Goal: Task Accomplishment & Management: Complete application form

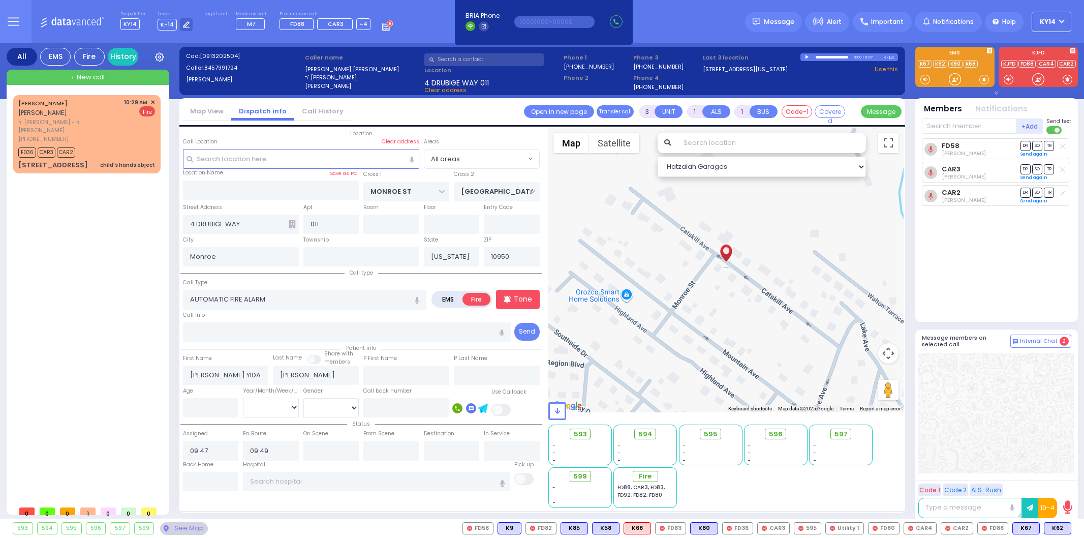
select select
click at [95, 110] on div "[PERSON_NAME] [PERSON_NAME] ר' [PERSON_NAME] - ר' [PERSON_NAME] [PHONE_NUMBER] …" at bounding box center [86, 120] width 137 height 45
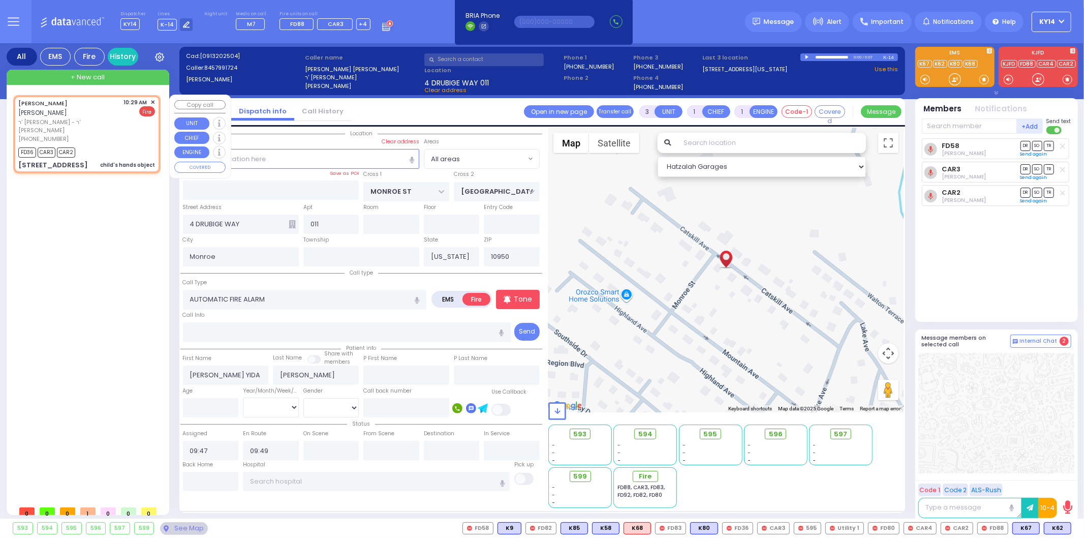
type input "2"
select select
type input "child's hands object"
radio input "true"
type input "[PERSON_NAME]"
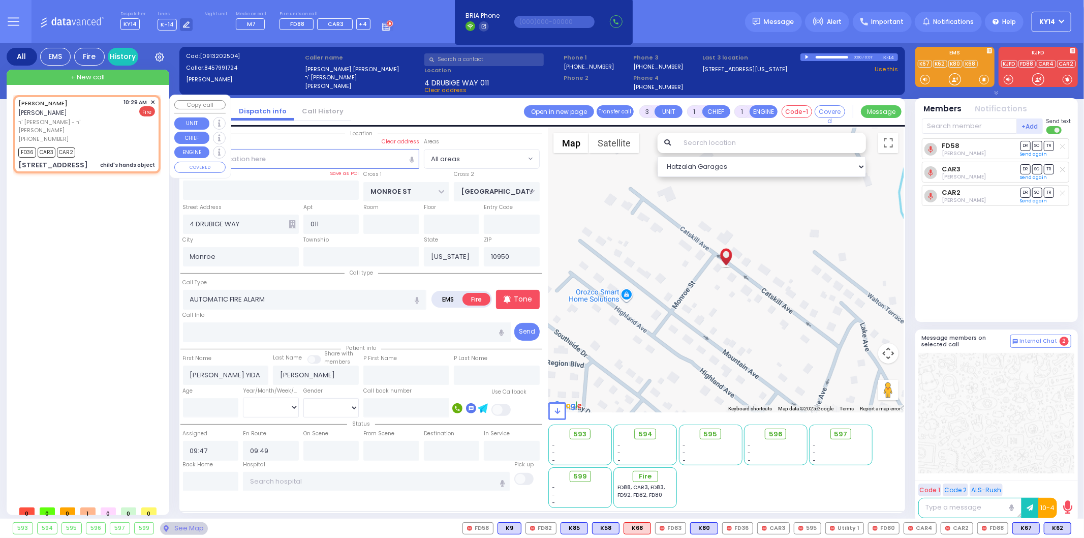
type input "GABRA"
select select
type input "10:29"
type input "10:31"
select select "Hatzalah Garages"
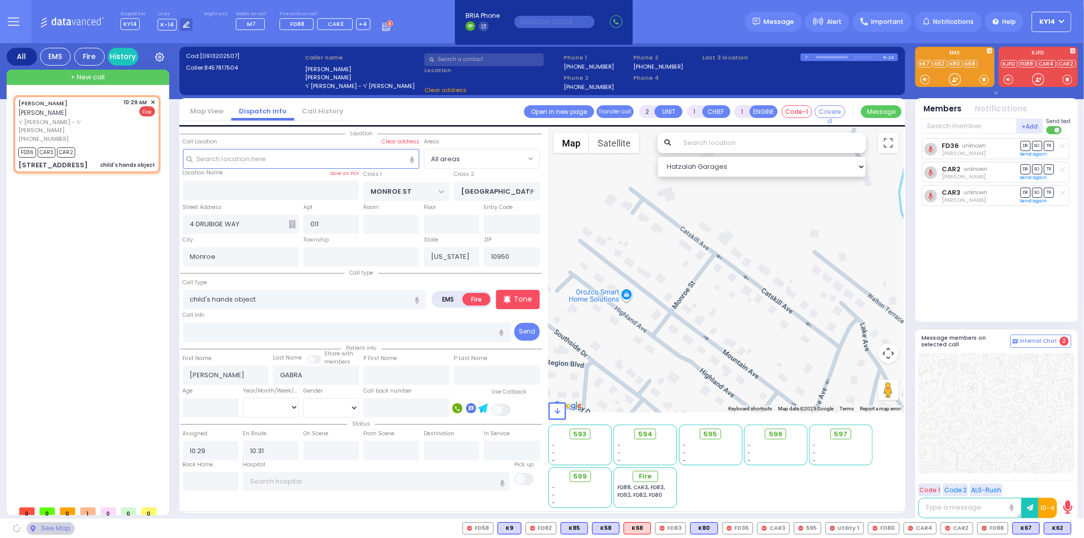
type input "KAHAN DR"
type input "GETZIL BERGER BLVD"
type input "7 MERON DR"
type input "204"
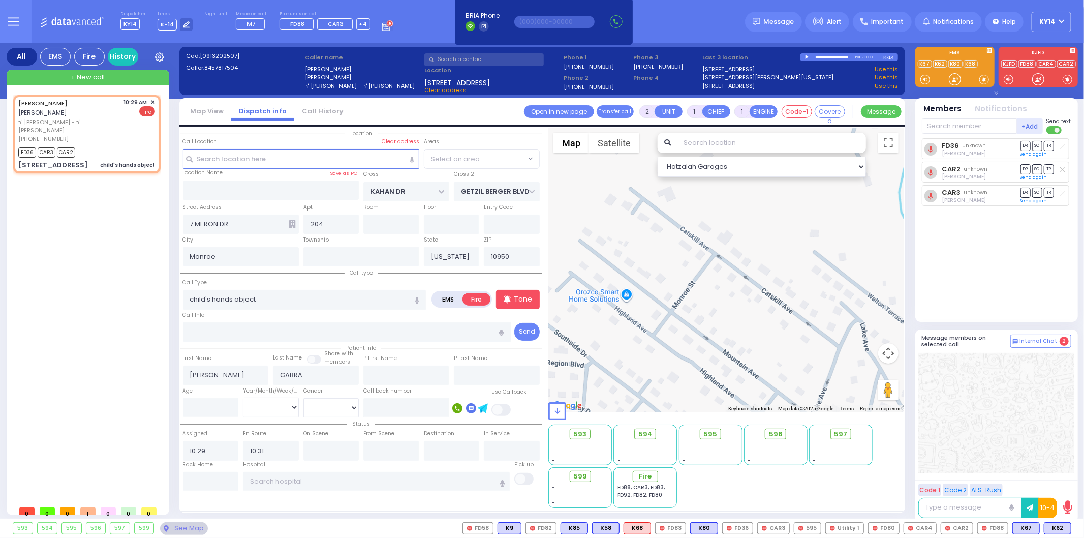
select select "SECTION 4"
click at [0, 0] on span "K62" at bounding box center [0, 0] width 0 height 0
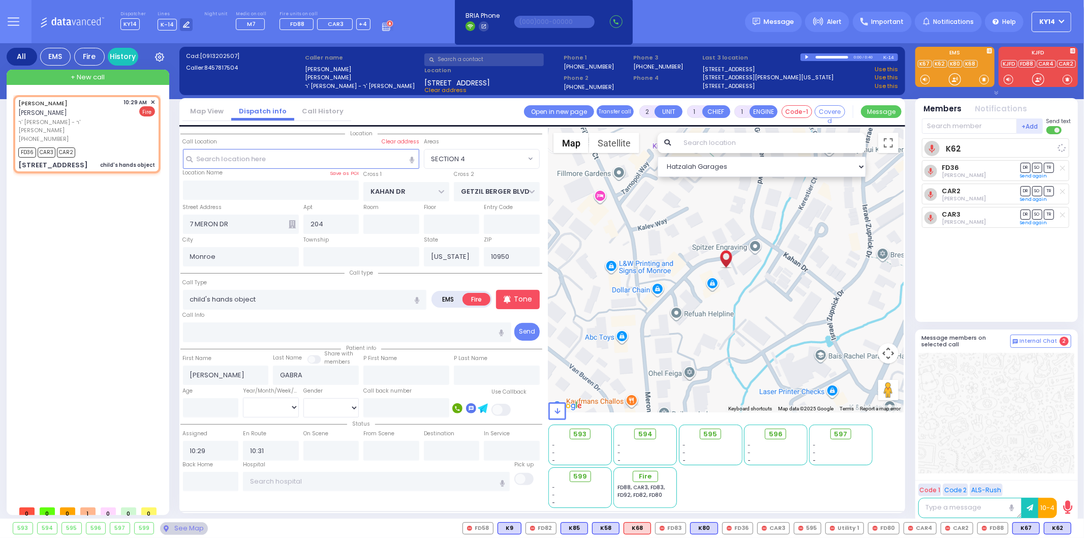
click at [965, 264] on div "K62 FD36 [PERSON_NAME] DR SO" at bounding box center [997, 225] width 151 height 175
click at [79, 79] on span "+ New call" at bounding box center [88, 77] width 34 height 10
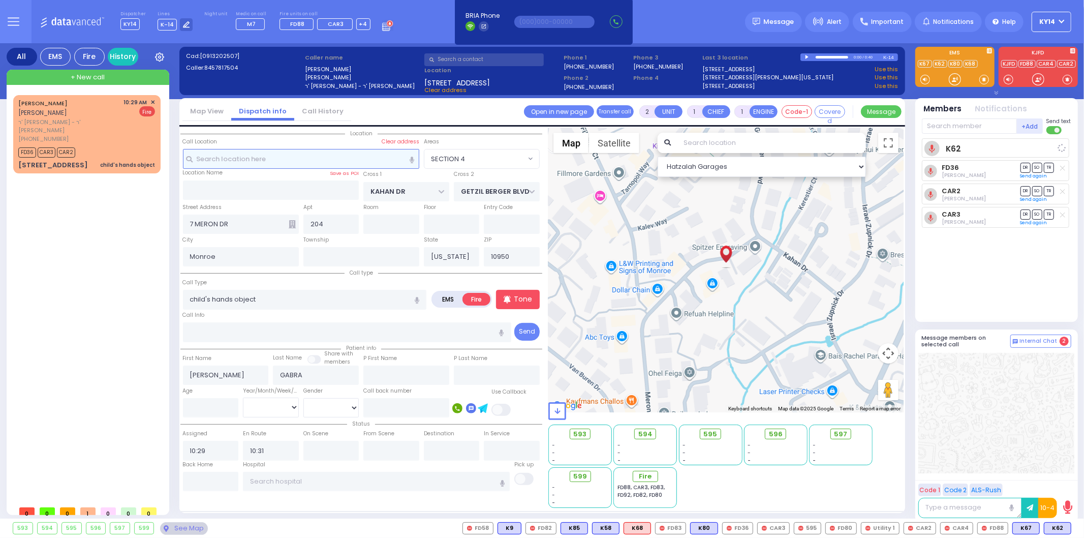
select select
radio input "true"
select select
type input "11:07"
select select "Hatzalah Garages"
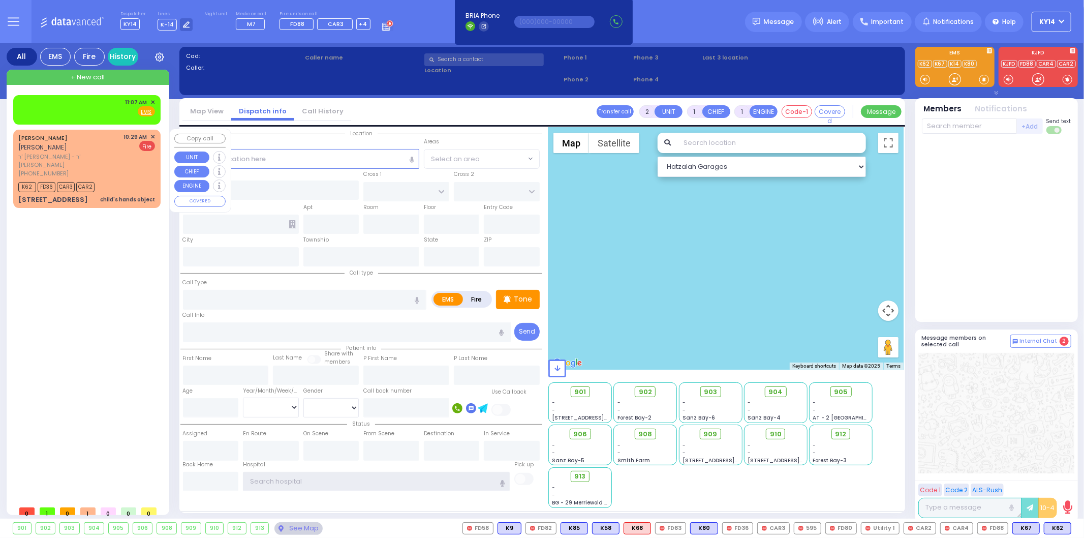
type input "ky14"
click at [106, 179] on div "K62 FD36 CAR3 CAR2" at bounding box center [86, 185] width 137 height 13
select select
type input "child's hands object"
radio input "false"
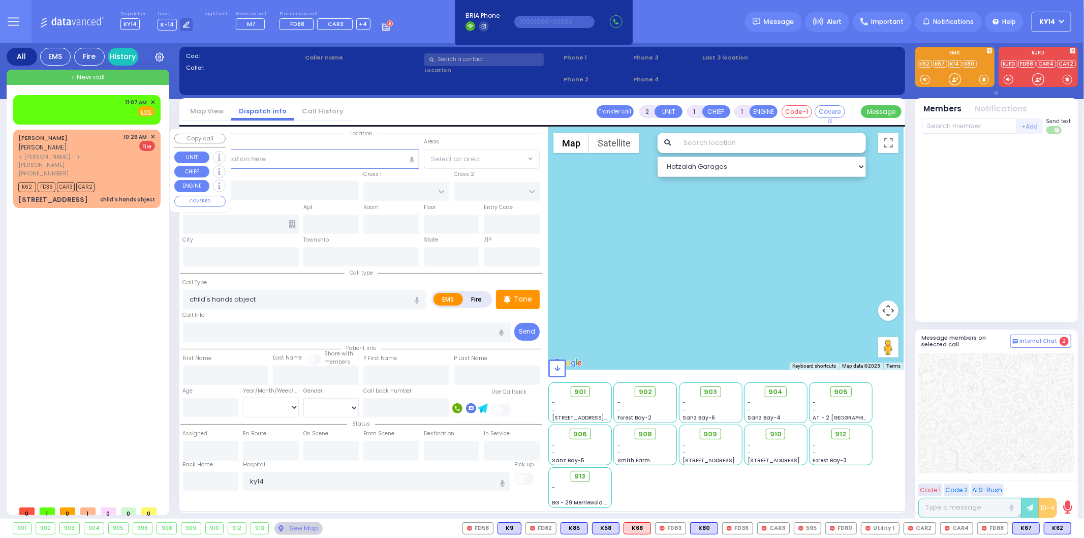
radio input "true"
type input "[PERSON_NAME]"
type input "GABRA"
select select
type input "10:29"
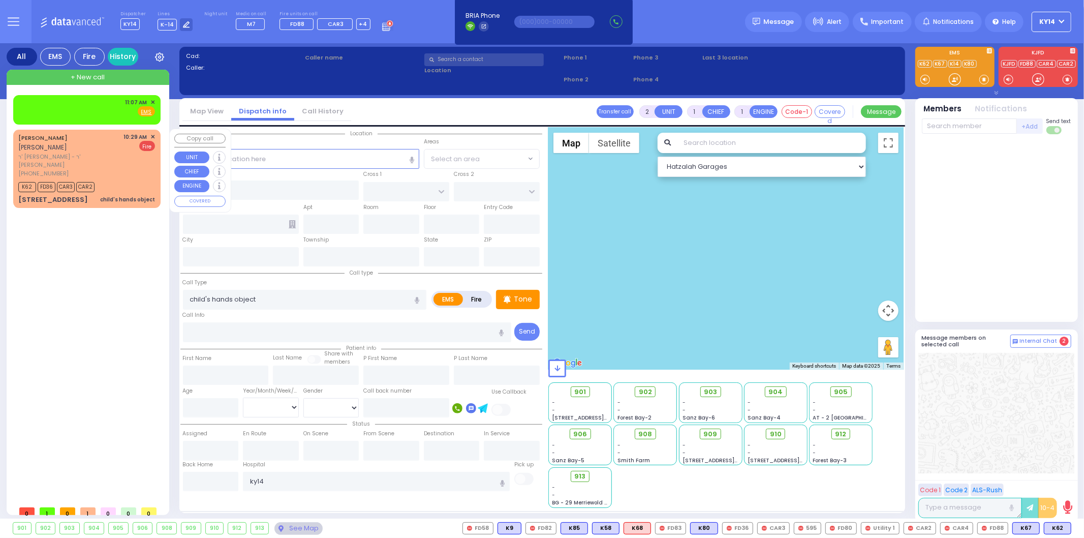
type input "10:31"
select select "Hatzalah Garages"
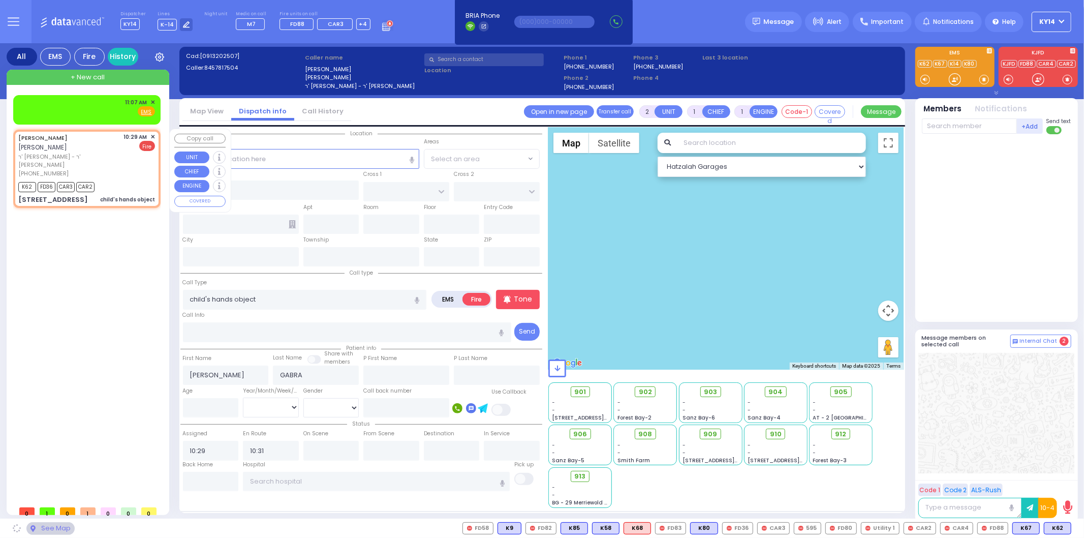
type input "KAHAN DR"
type input "GETZIL BERGER BLVD"
type input "7 MERON DR"
type input "204"
type input "Monroe"
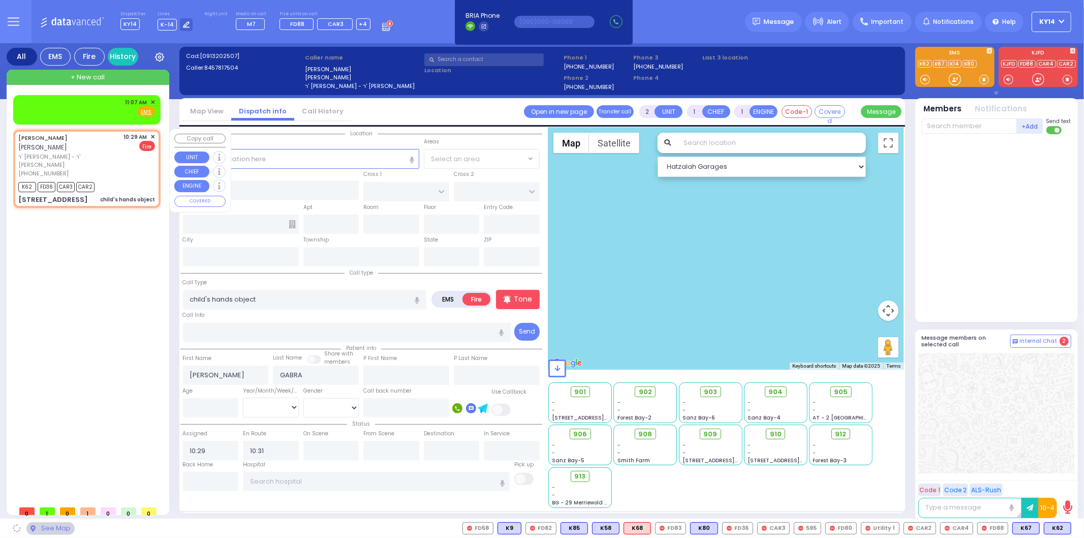
type input "[US_STATE]"
type input "10950"
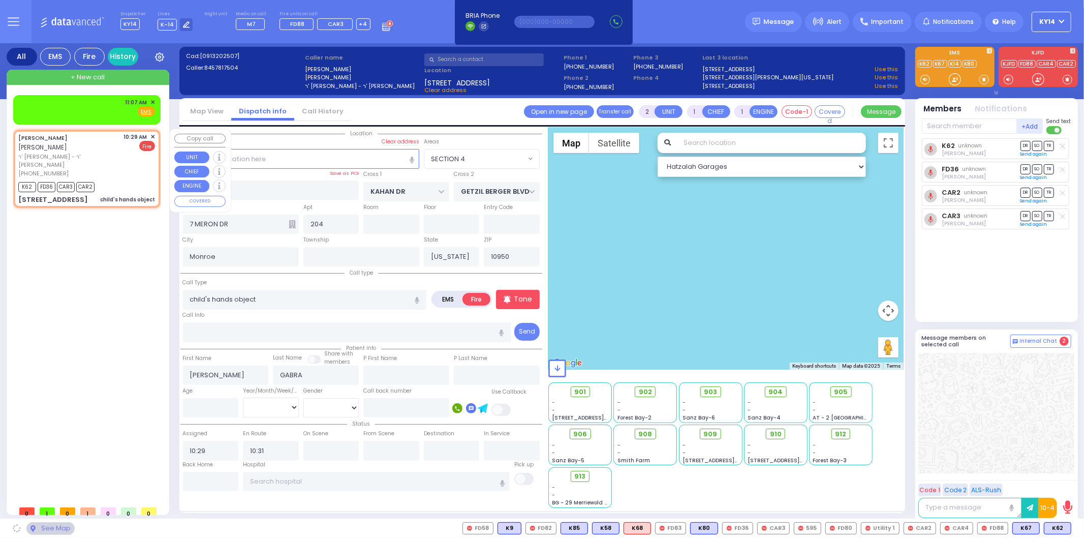
select select "SECTION 4"
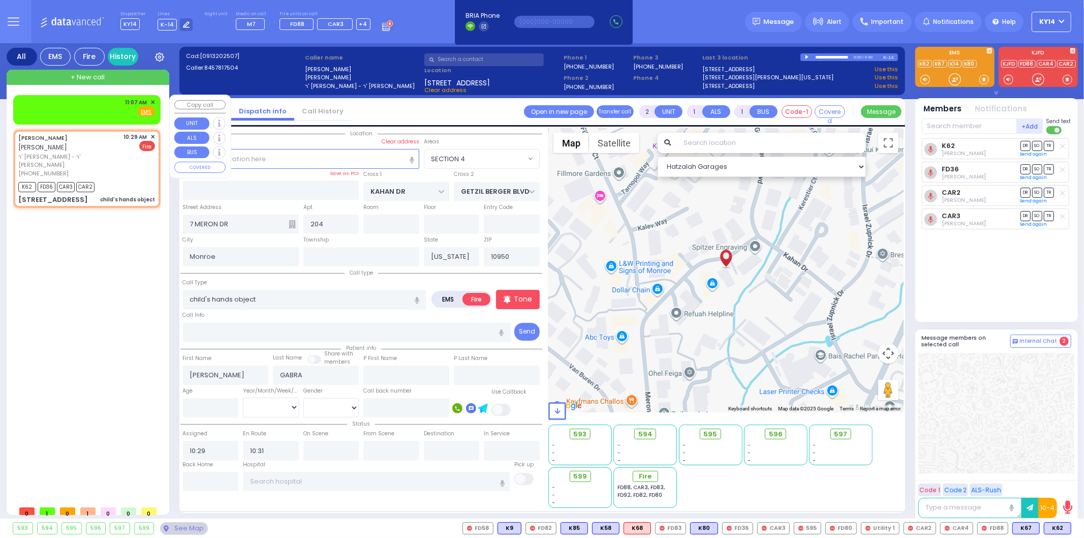
click at [110, 104] on div "11:07 AM ✕ Fire EMS" at bounding box center [86, 107] width 137 height 19
select select
radio input "true"
select select
type input "11:07"
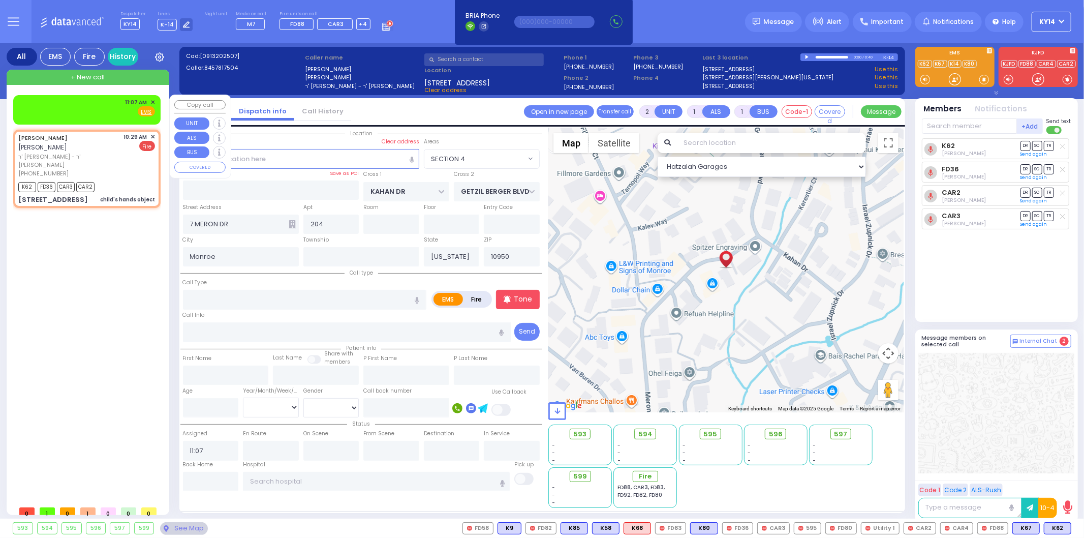
select select "Hatzalah Garages"
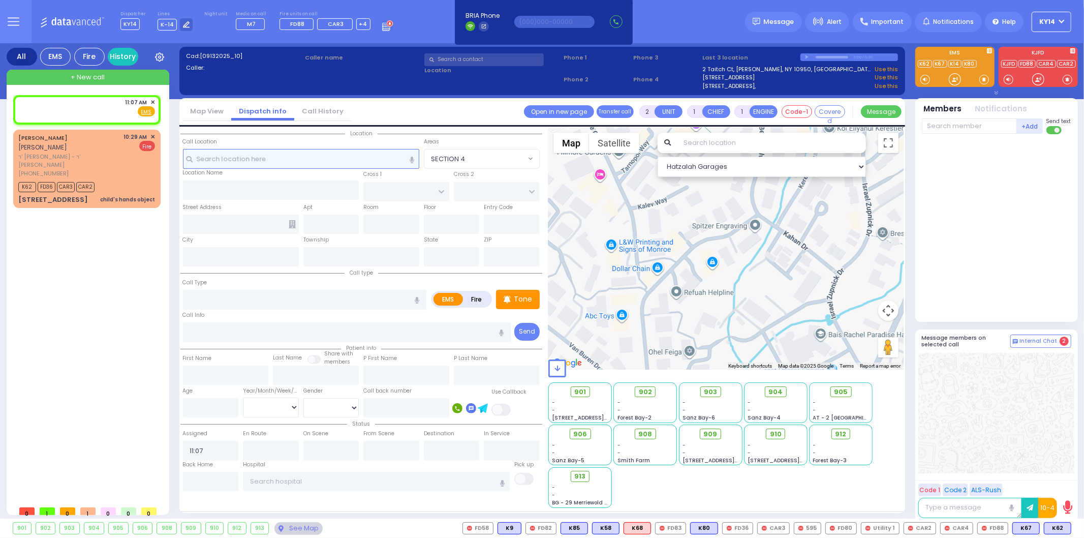
click at [271, 157] on input "text" at bounding box center [301, 158] width 236 height 19
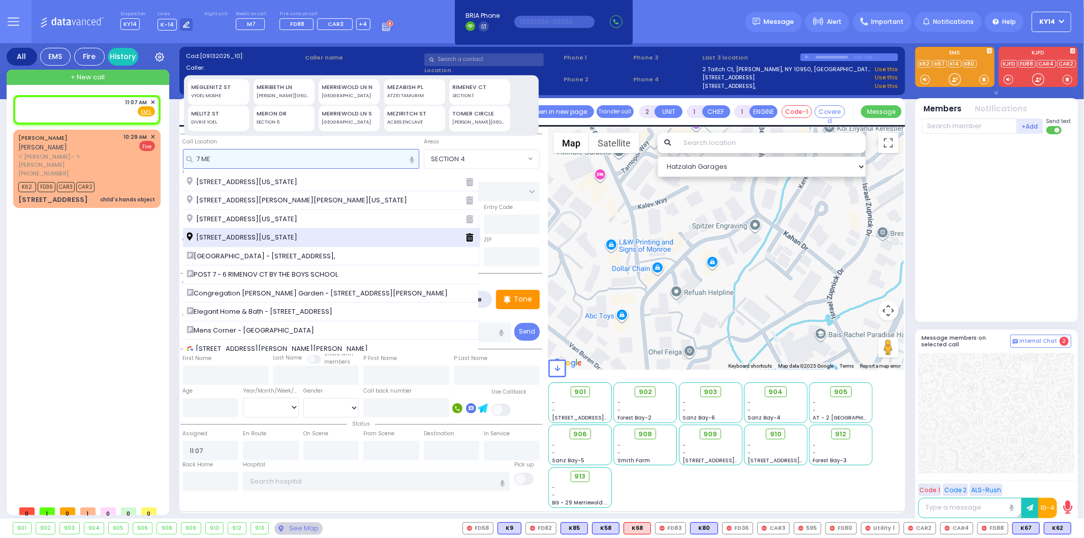
type input "7 ME"
click at [254, 235] on span "7 Meron Drive Monroe New York 10950" at bounding box center [244, 237] width 114 height 10
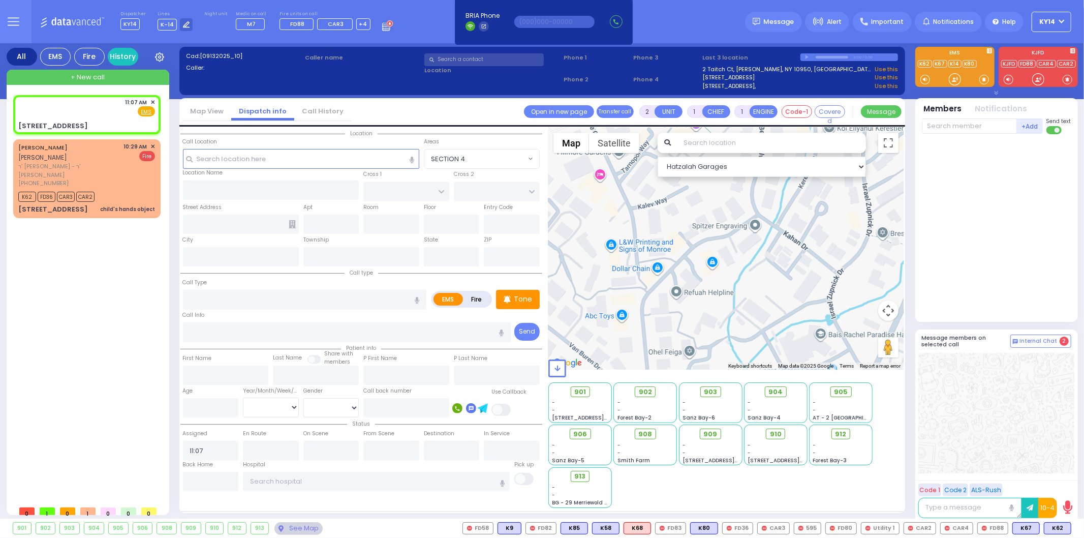
select select
radio input "true"
select select
select select "Hatzalah Garages"
type input "KAHAN DR"
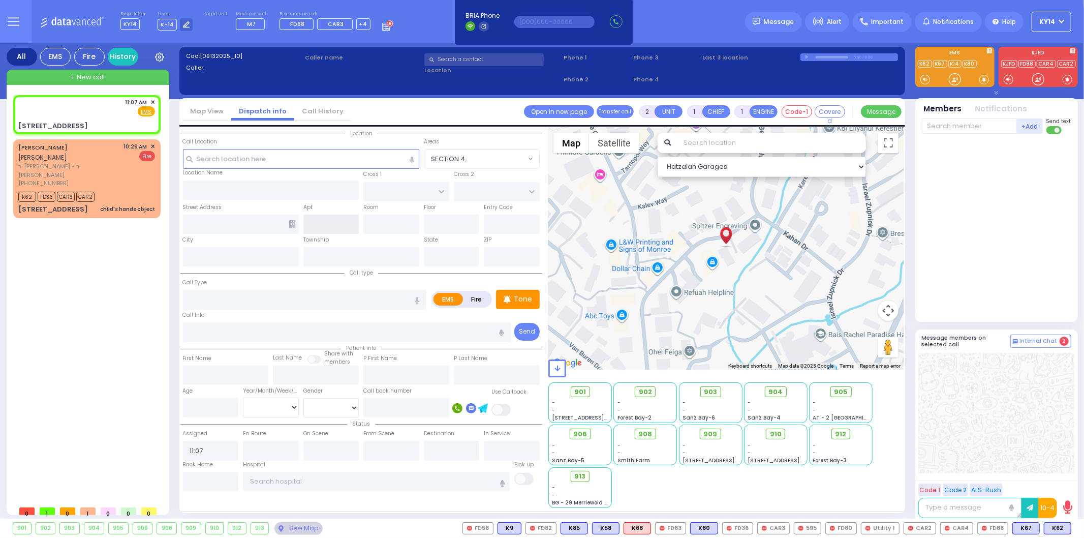
type input "GETZIL BERGER BLVD"
type input "7 Meron Drive"
type input "Monroe"
type input "[US_STATE]"
type input "10950"
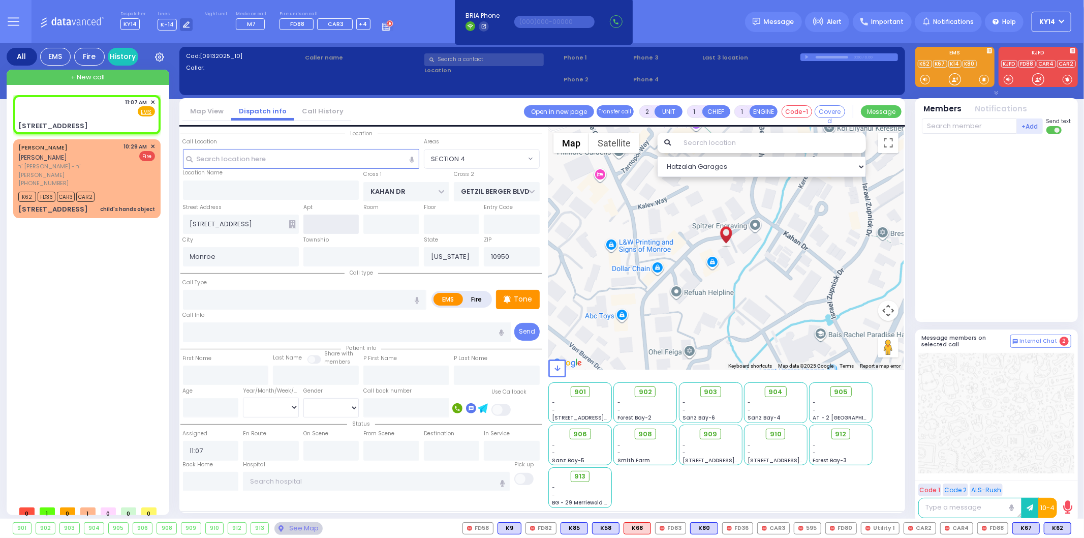
select select "SECTION 4"
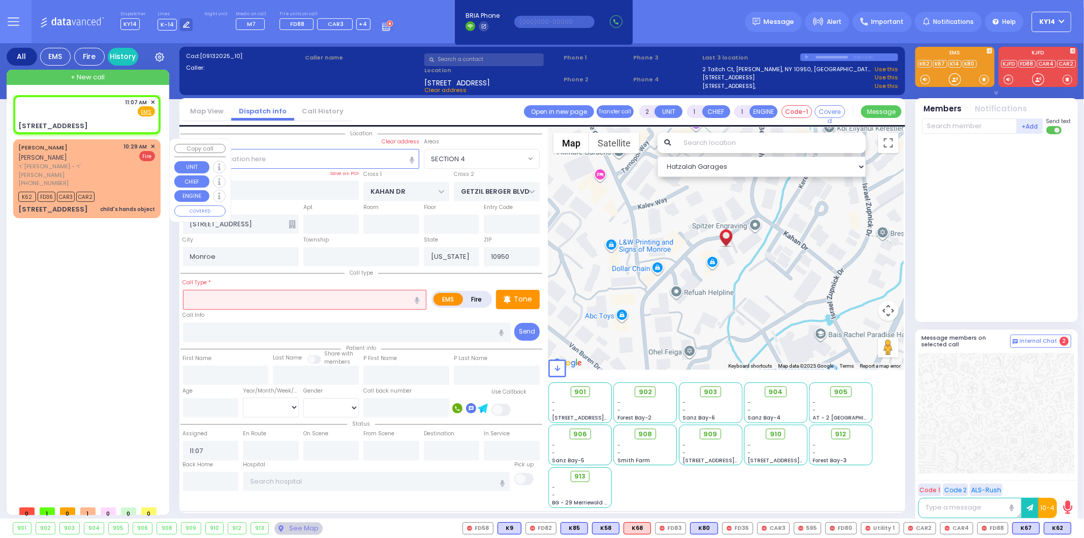
click at [143, 205] on div "child's hands object" at bounding box center [127, 209] width 55 height 8
select select
type input "child's hands object"
radio input "false"
radio input "true"
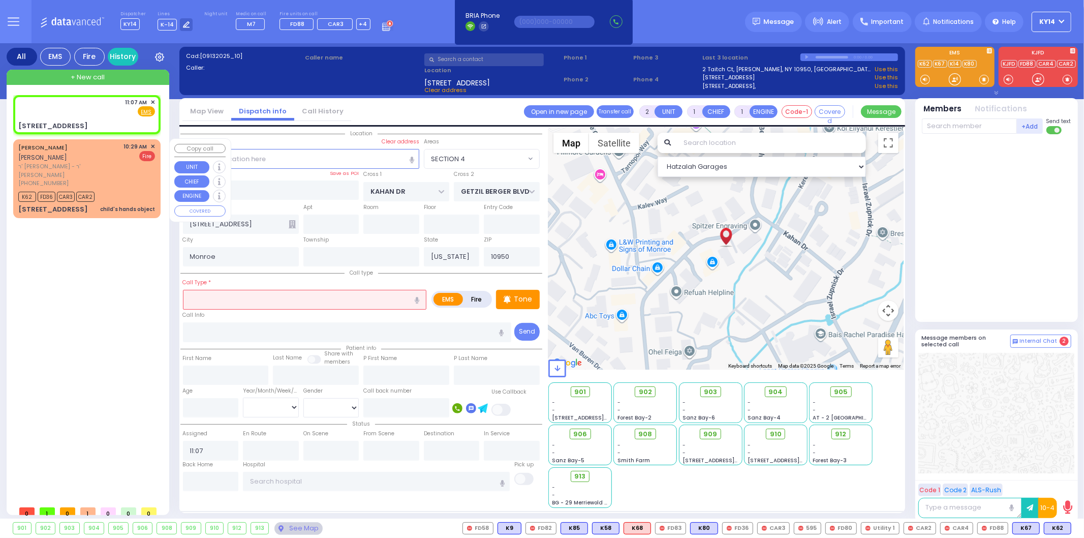
type input "[PERSON_NAME]"
type input "GABRA"
select select
type input "10:29"
type input "10:31"
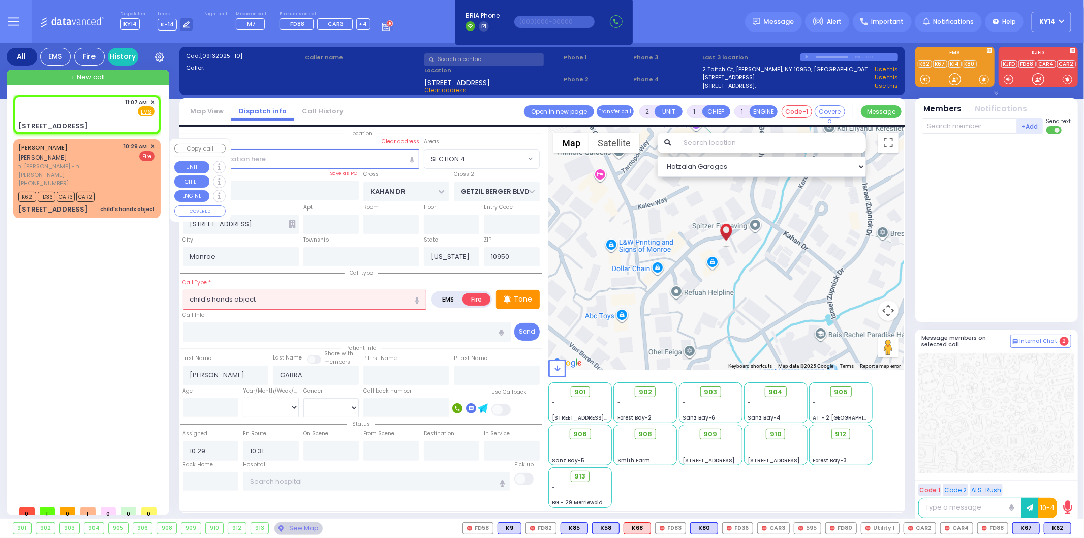
select select "Hatzalah Garages"
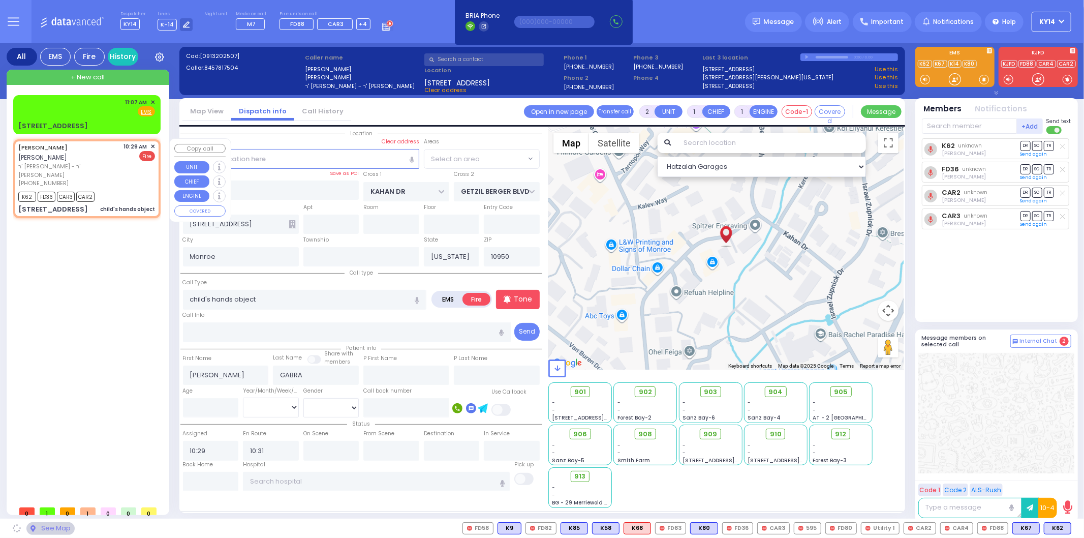
select select "SECTION 4"
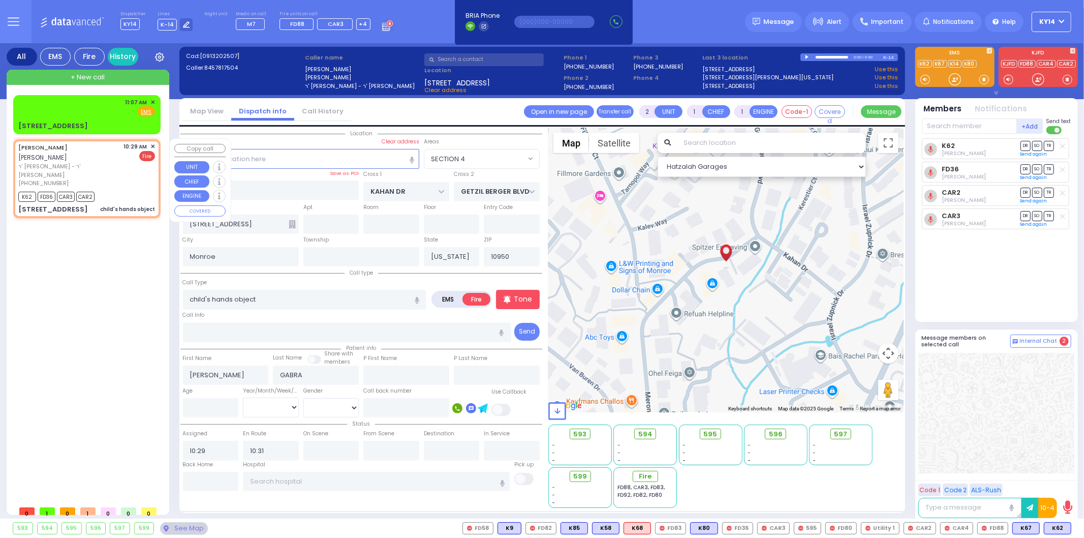
drag, startPoint x: 118, startPoint y: 180, endPoint x: 119, endPoint y: 159, distance: 20.9
click at [118, 189] on div "K62 FD36 CAR3 CAR2" at bounding box center [86, 195] width 137 height 13
select select
radio input "true"
select select
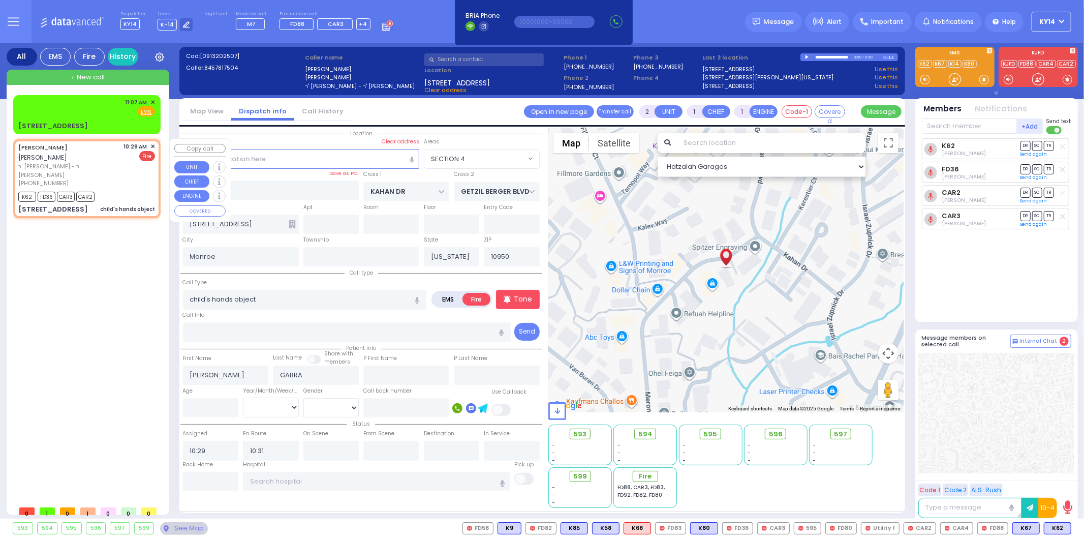
select select "Hatzalah Garages"
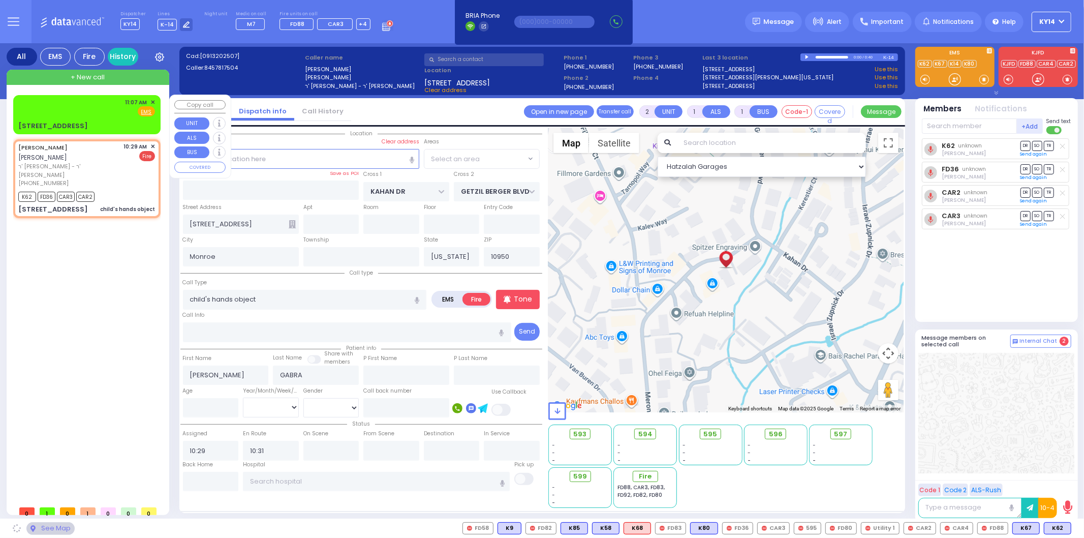
select select "SECTION 4"
click at [114, 113] on div "11:07 AM ✕ Fire EMS" at bounding box center [86, 107] width 137 height 19
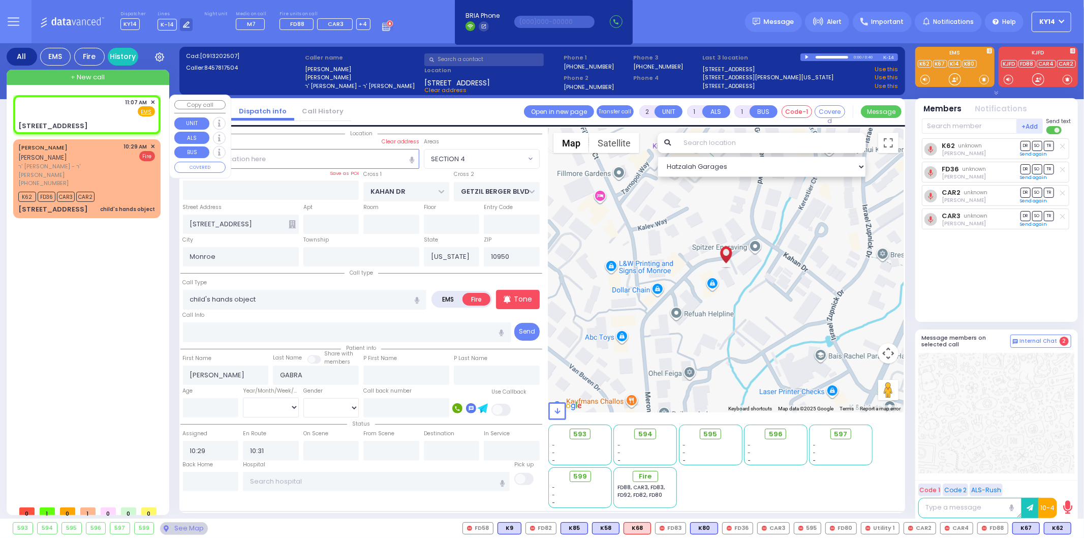
select select
radio input "true"
select select
type input "11:07"
select select "Hatzalah Garages"
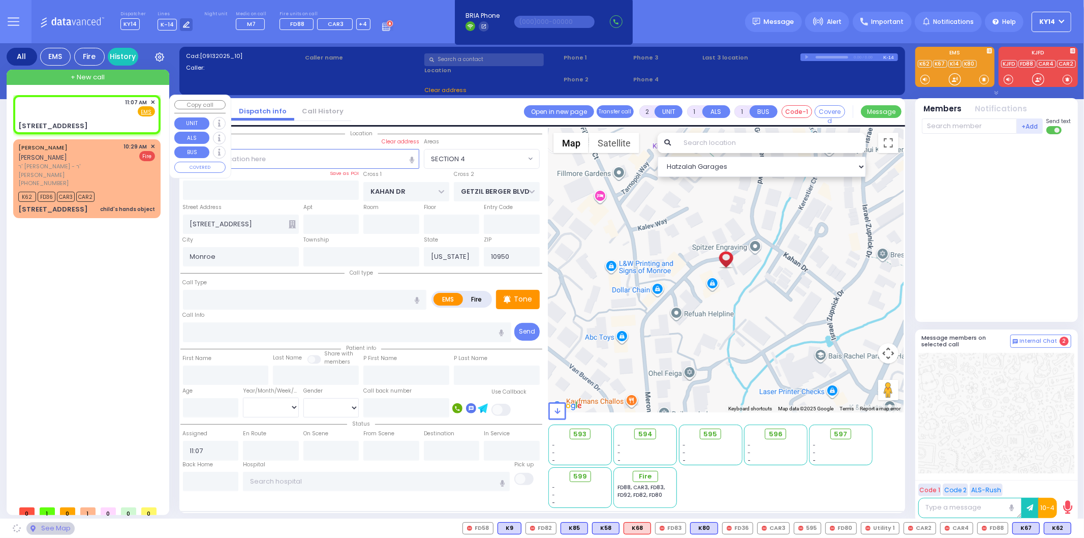
select select "SECTION 4"
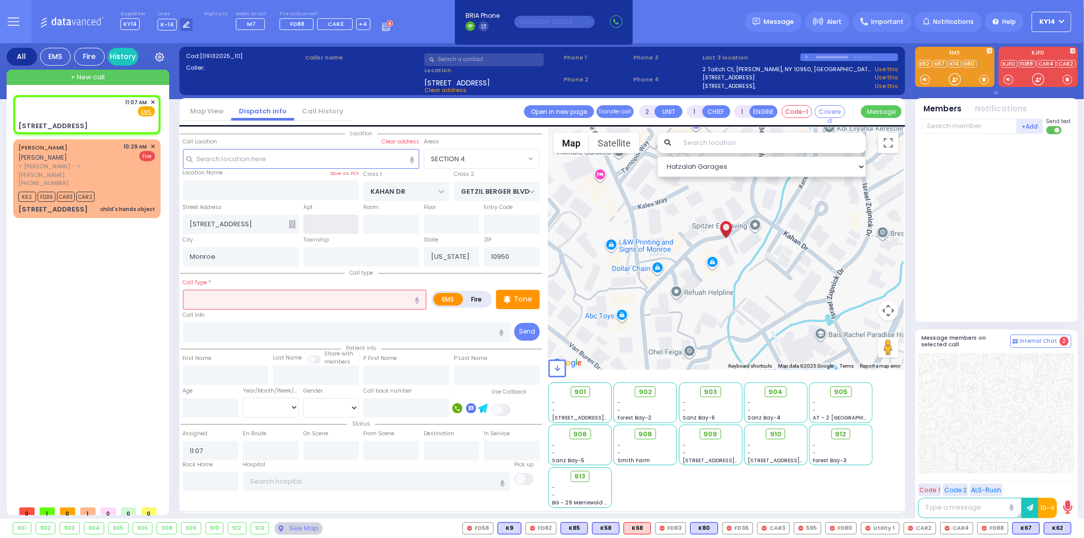
click at [335, 216] on input "text" at bounding box center [331, 223] width 56 height 19
type input "204"
click at [265, 297] on input "text" at bounding box center [305, 299] width 244 height 19
select select
radio input "true"
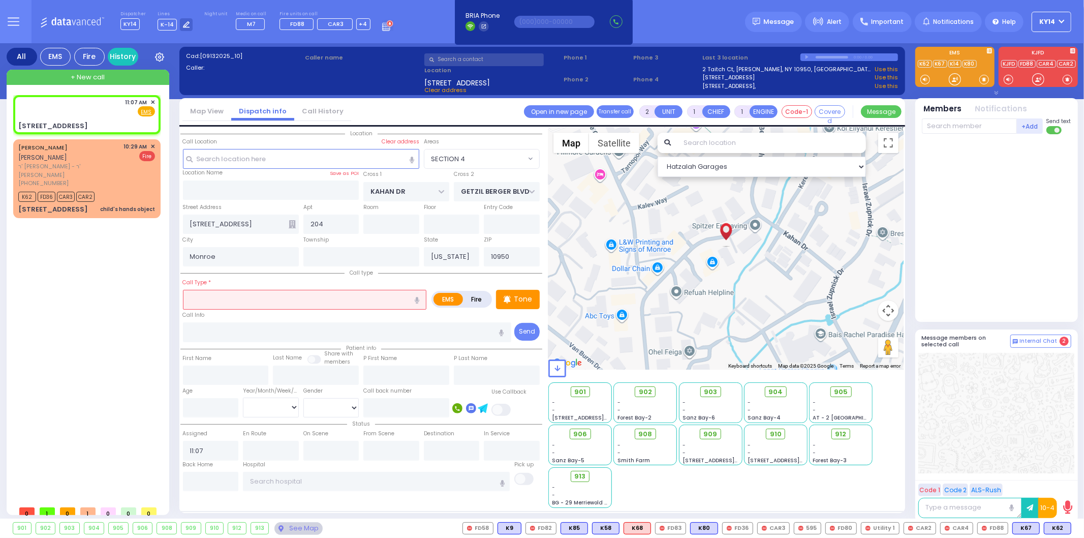
select select
select select "Hatzalah Garages"
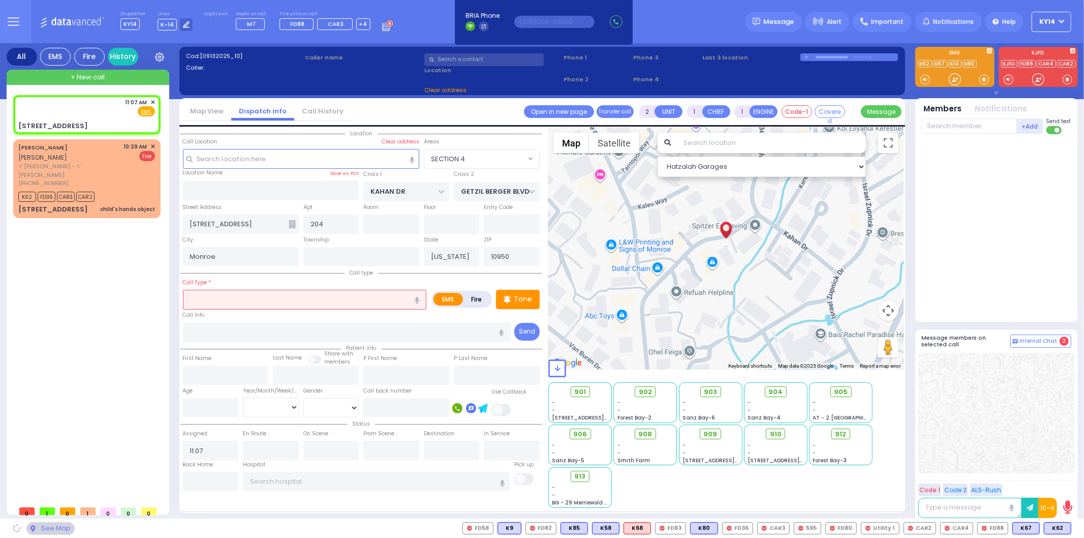
select select "SECTION 4"
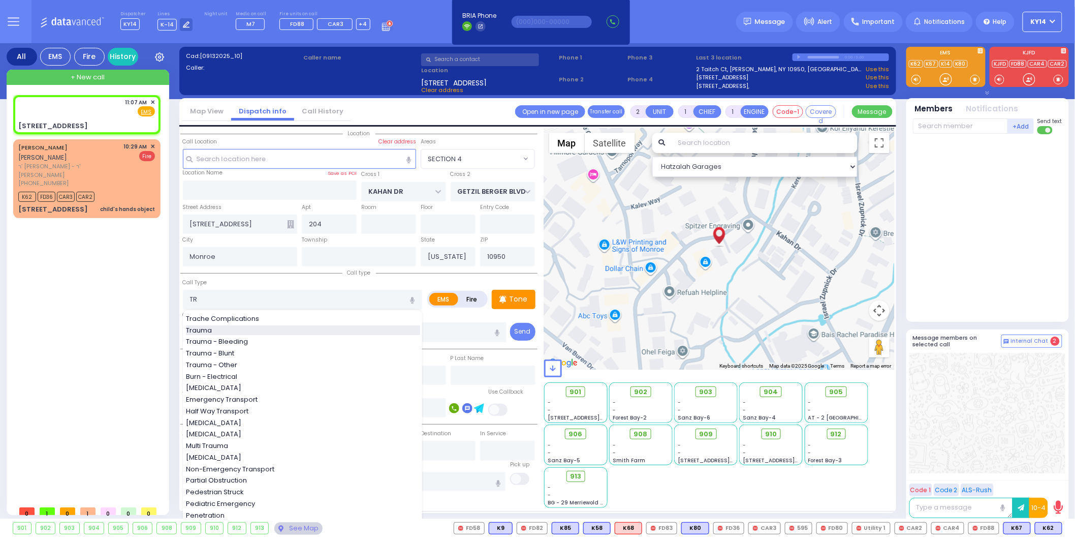
click at [212, 328] on span "Trauma" at bounding box center [200, 330] width 29 height 10
type input "Trauma"
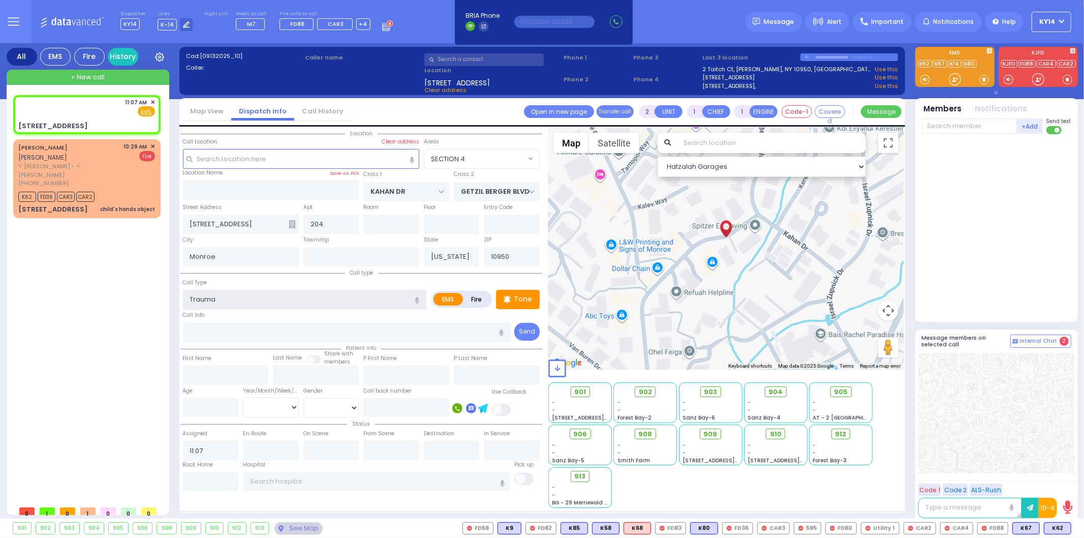
type input "0"
click at [1057, 529] on span "K62" at bounding box center [1057, 527] width 26 height 11
select select
radio input "true"
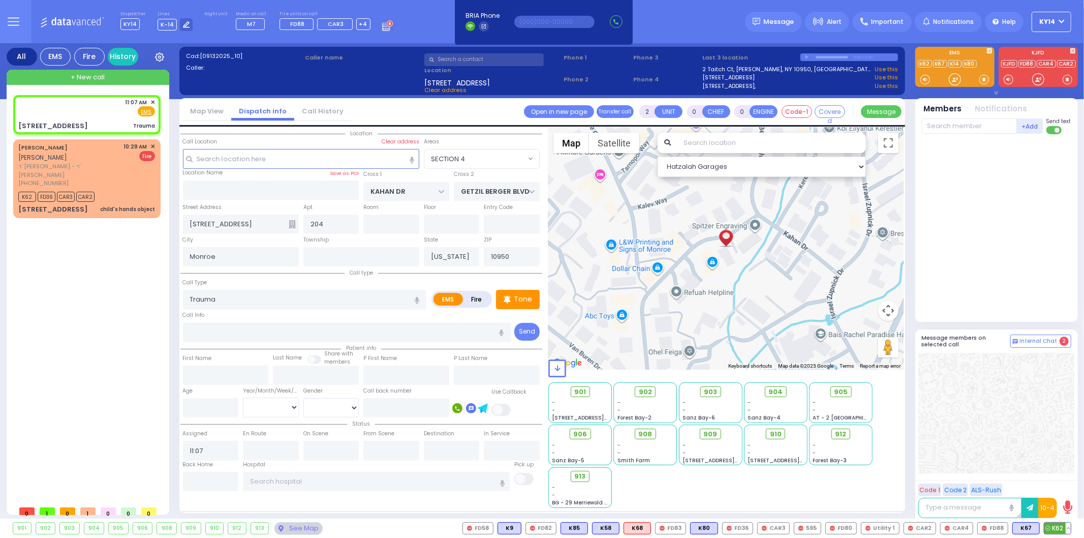
select select
select select "Hatzalah Garages"
select select
radio input "true"
select select
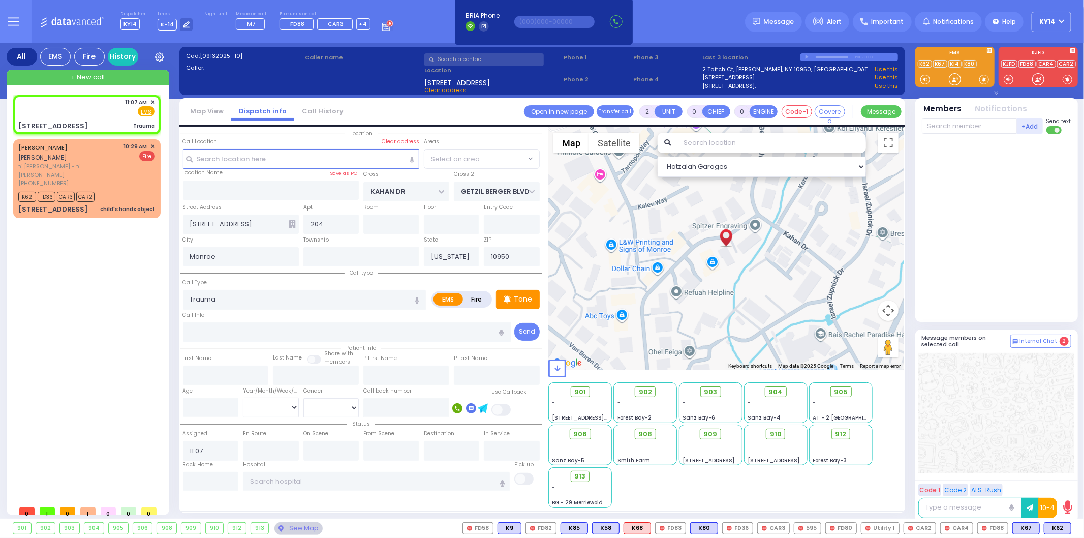
type input "11:08"
select select
select select "Hatzalah Garages"
select select "SECTION 4"
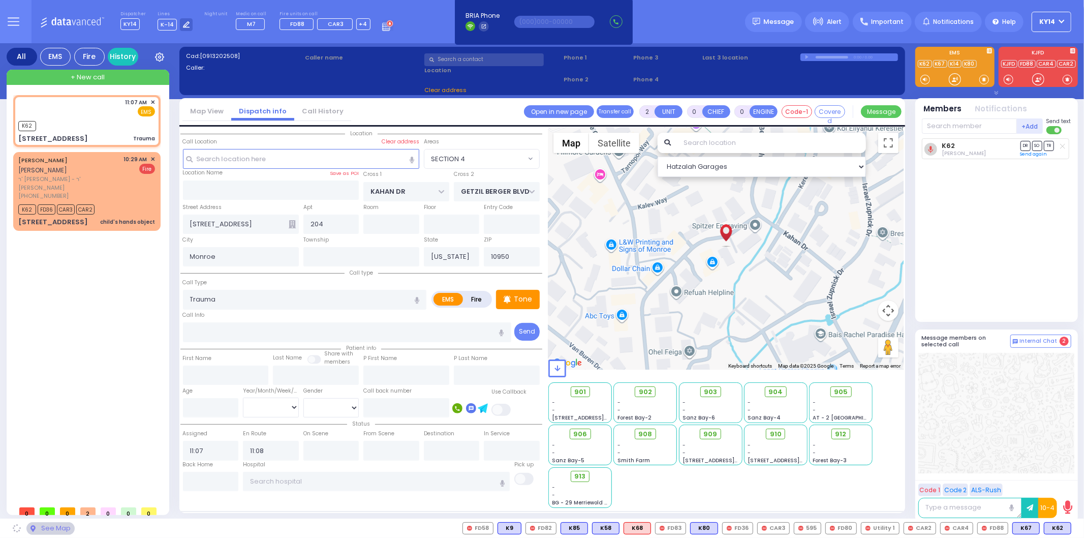
select select
radio input "true"
select select
select select "Hatzalah Garages"
select select
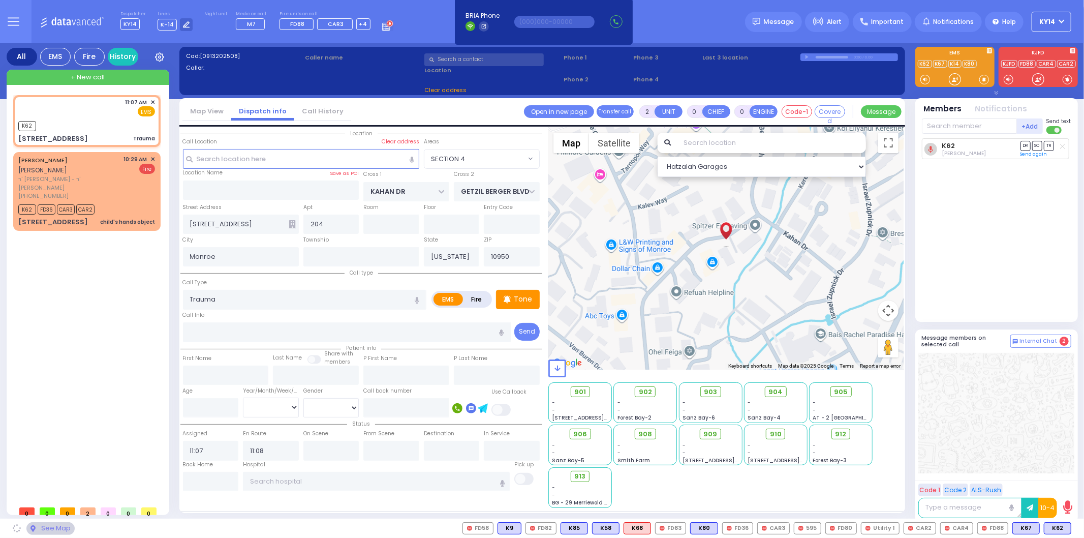
radio input "true"
select select
select select "Hatzalah Garages"
select select "SECTION 4"
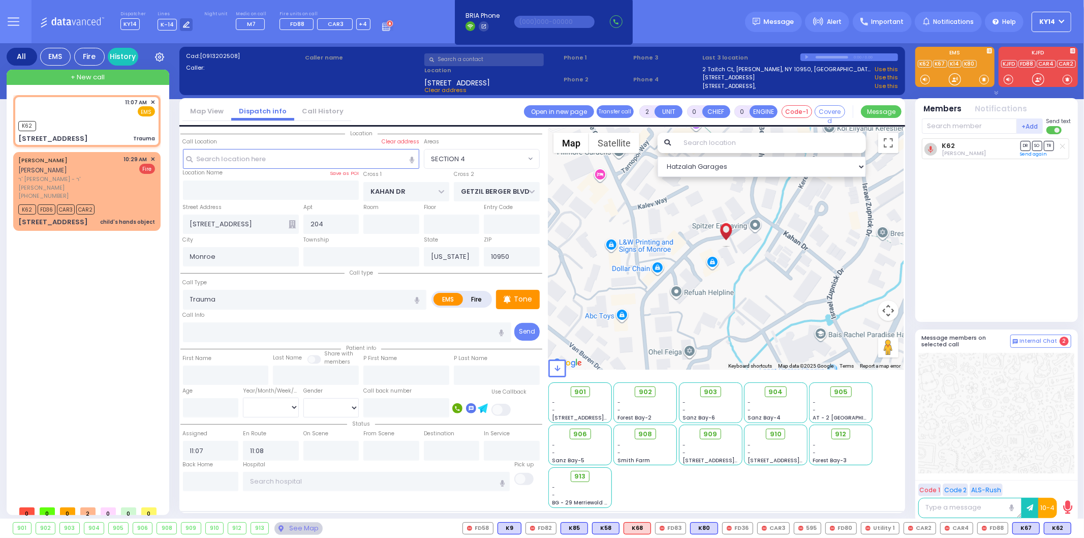
select select "SECTION 4"
type input "6"
select select
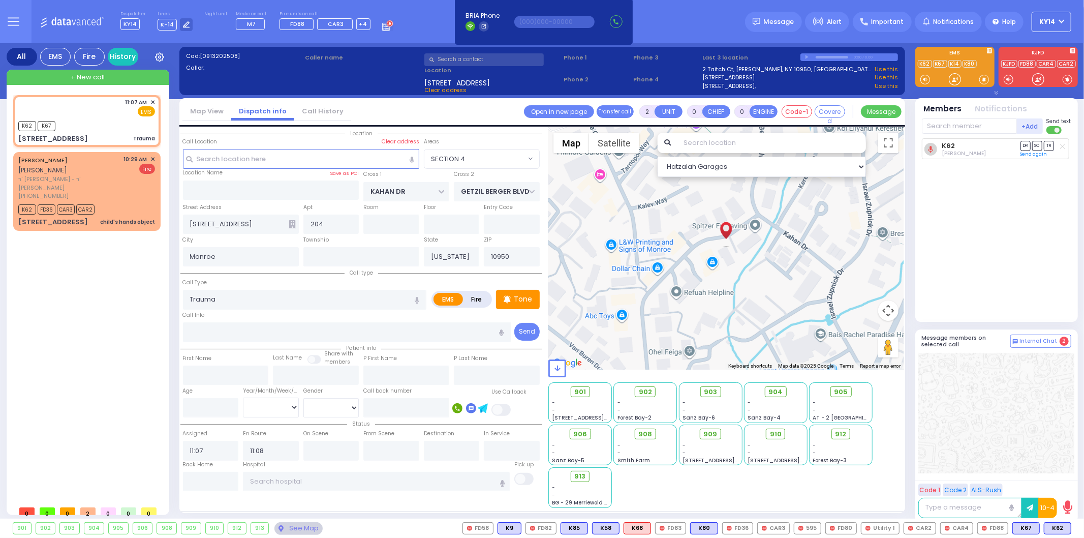
radio input "true"
type input "Unknown"
select select "Year"
select select "Hatzalah Garages"
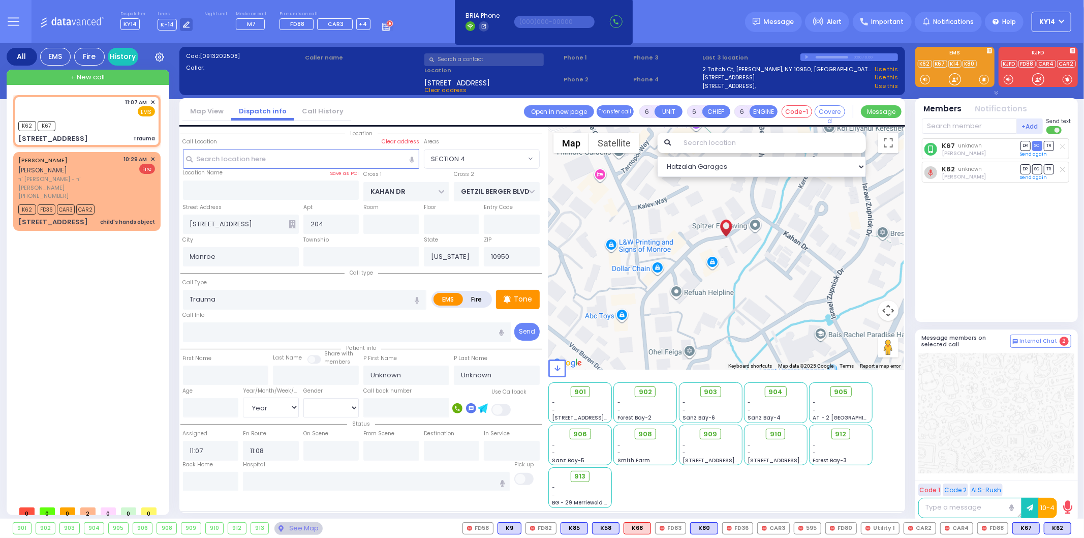
select select "SECTION 4"
select select
radio input "true"
type input "Chaim"
type input "Yabra"
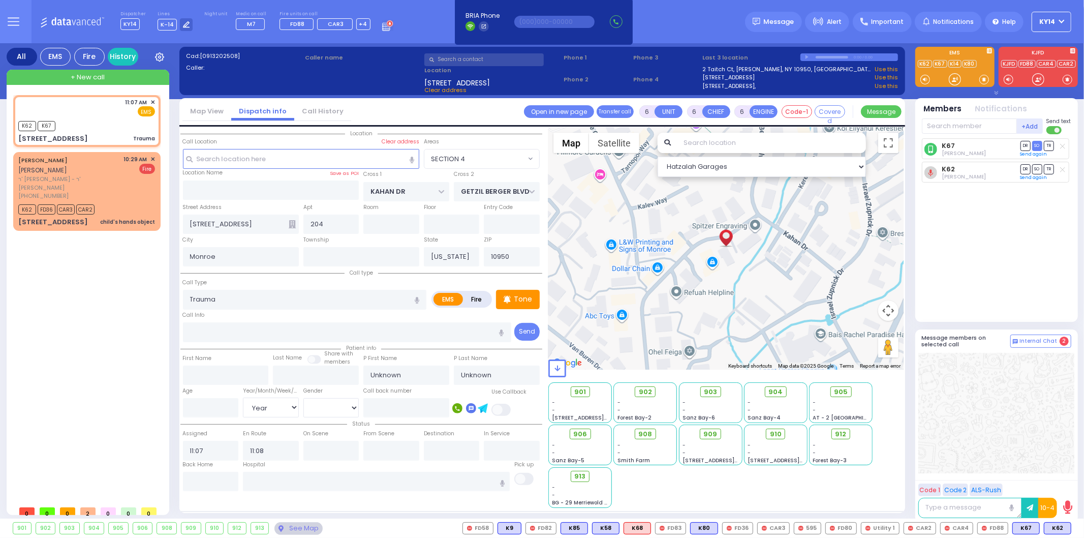
select select "Year"
select select "Hatzalah Garages"
select select "SECTION 4"
select select
radio input "true"
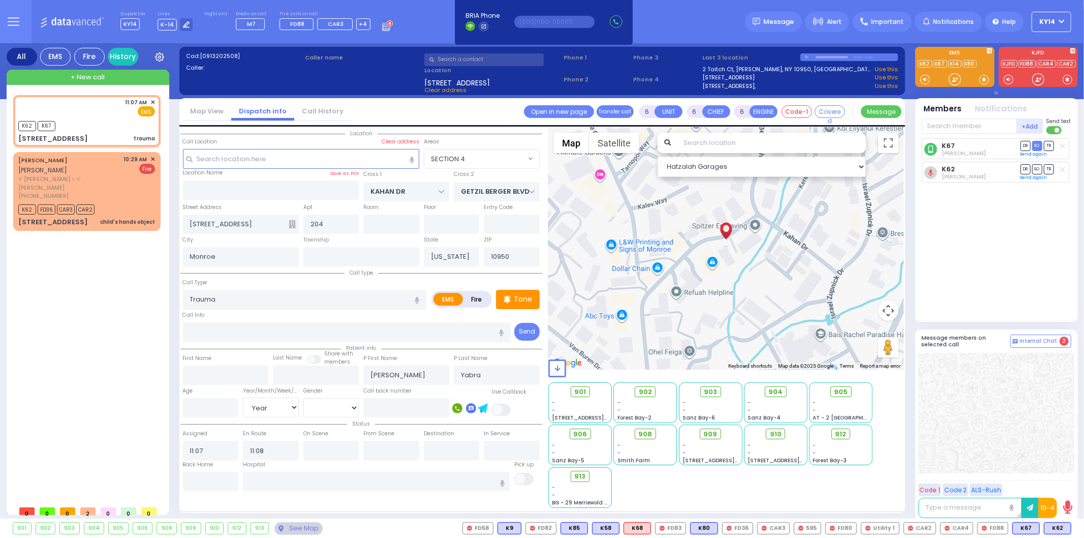
type input "3"
select select "Year"
select select "Hatzalah Garages"
radio input "true"
select select "Year"
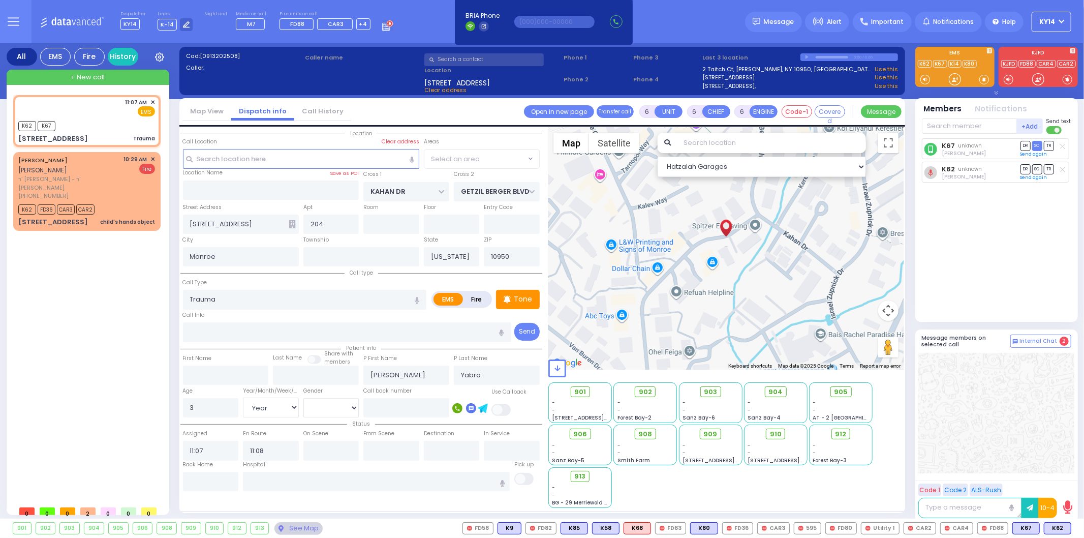
select select
select select "Hatzalah Garages"
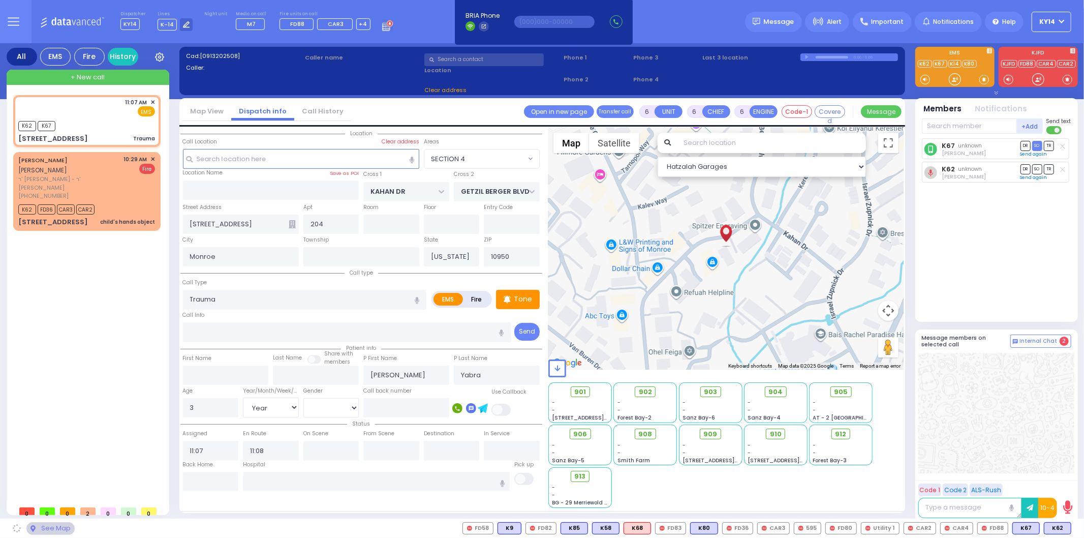
select select "SECTION 4"
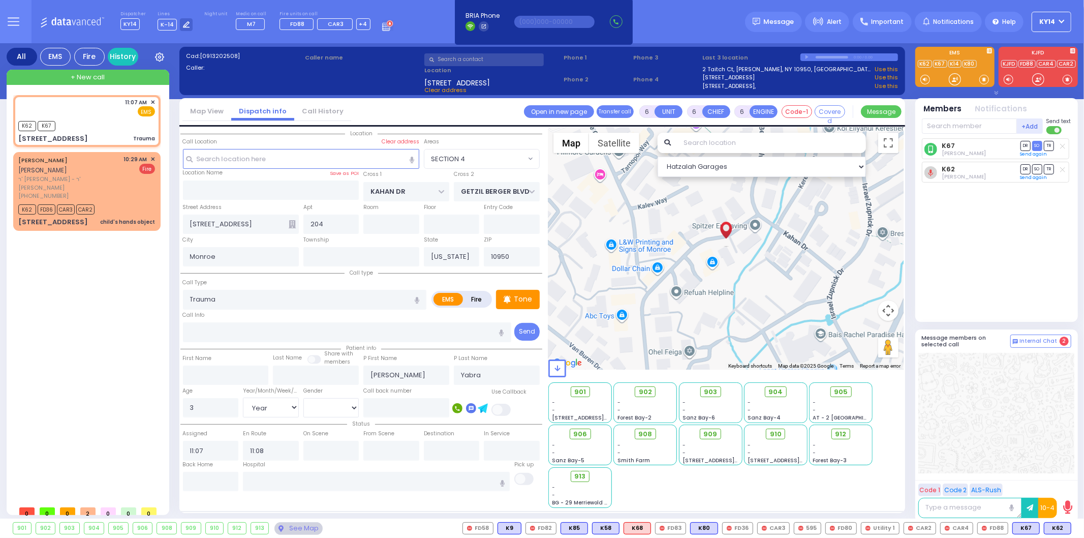
select select
radio input "true"
select select "Year"
select select "Hatzalah Garages"
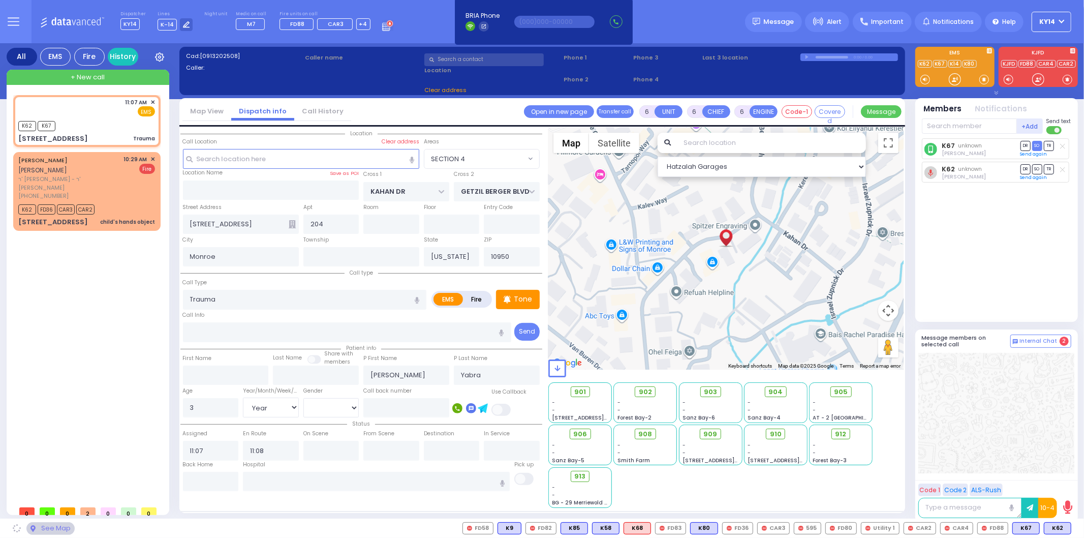
select select "SECTION 4"
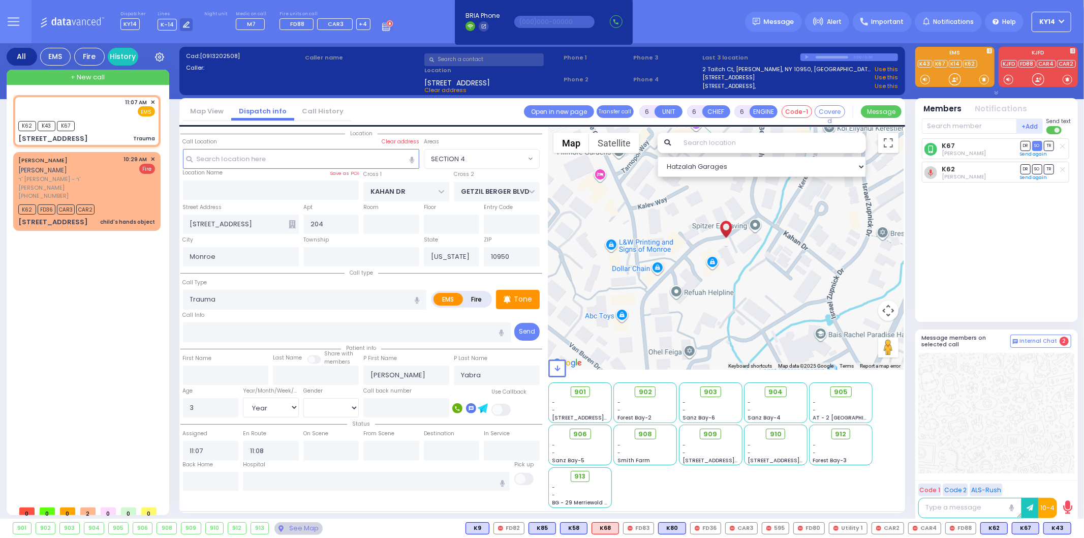
select select
radio input "true"
select select "Year"
select select "Hatzalah Garages"
select select "SECTION 4"
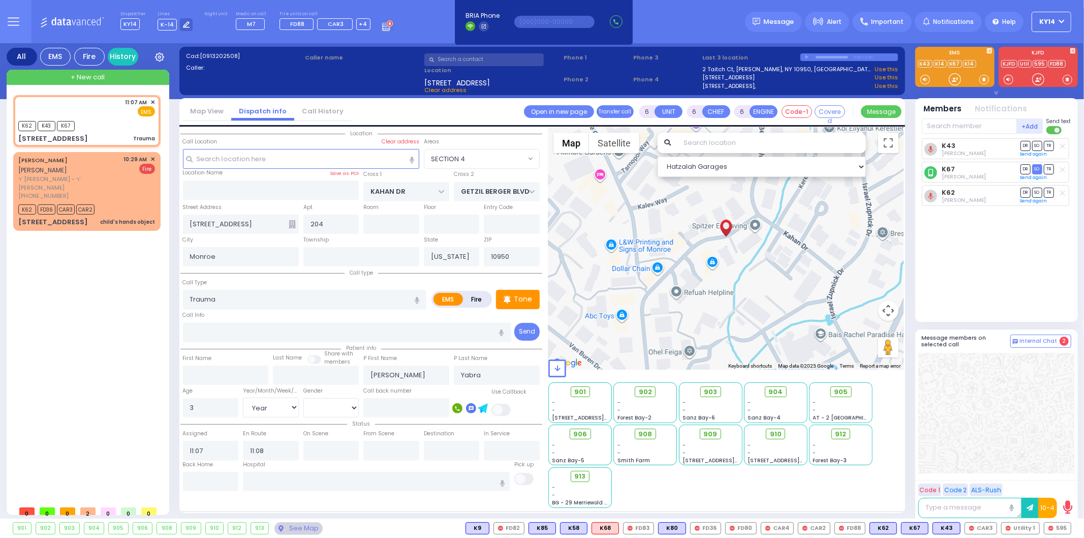
select select
radio input "true"
select select "Year"
select select "Hatzalah Garages"
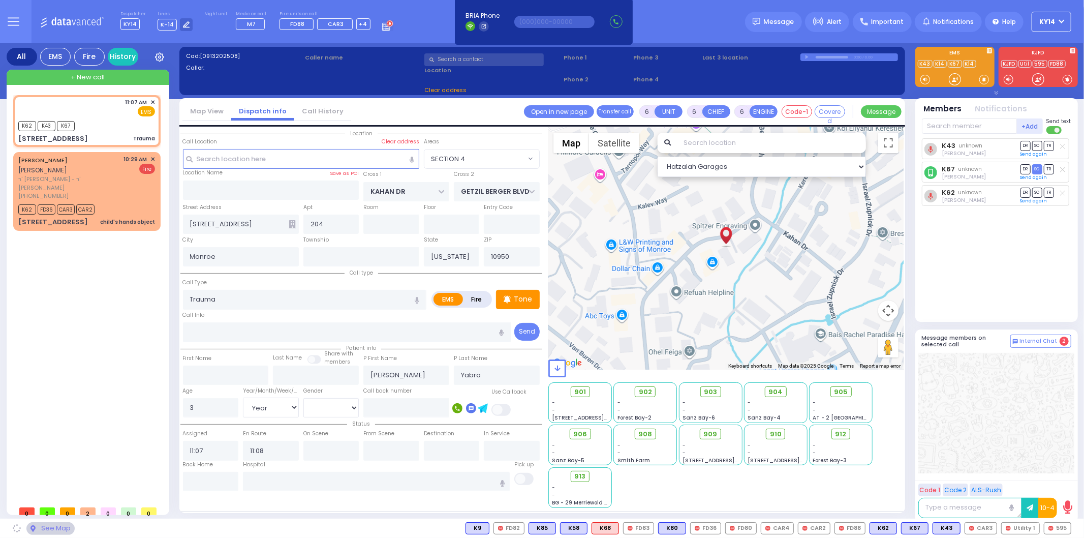
select select "SECTION 4"
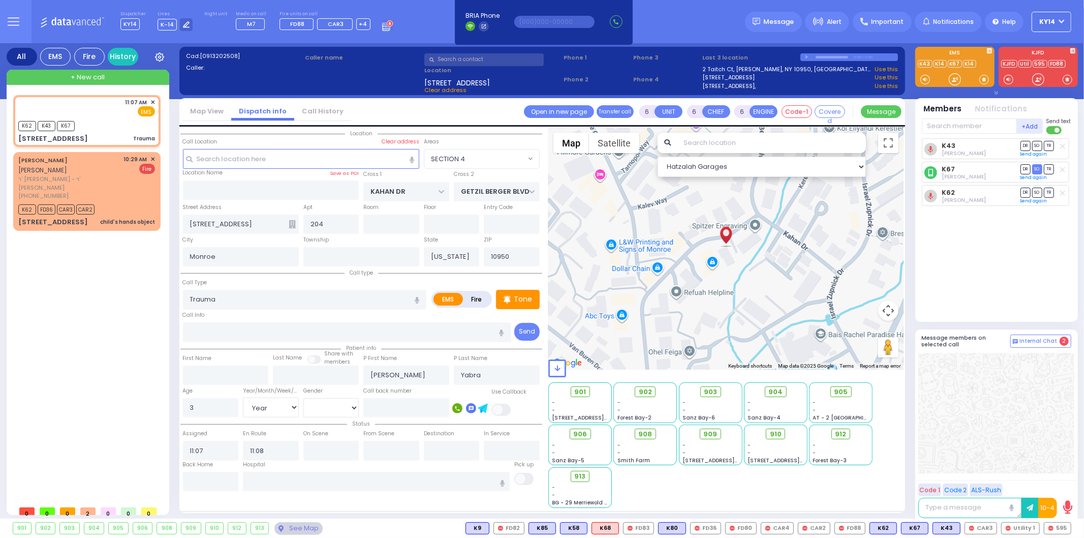
select select
radio input "true"
select select "Year"
select select "Hatzalah Garages"
select select "SECTION 4"
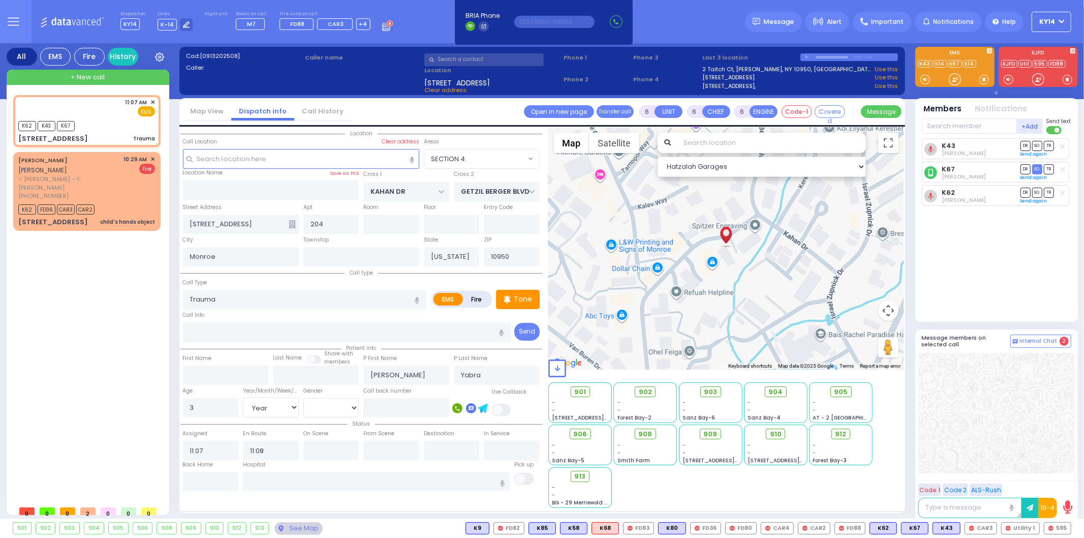
select select
radio input "true"
select select "Year"
select select "Hatzalah Garages"
select select "SECTION 4"
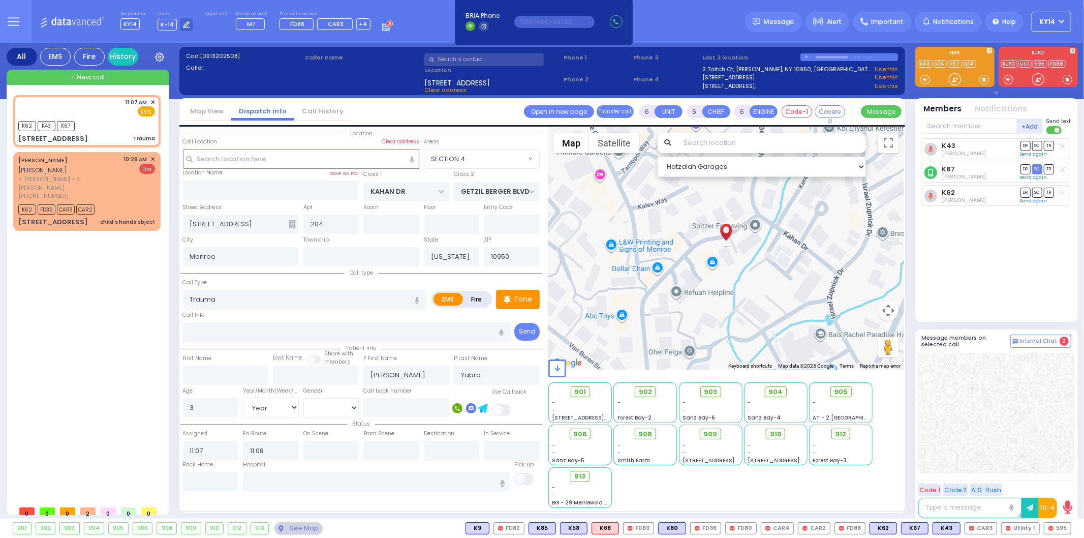
select select
radio input "true"
select select "Year"
select select "Hatzalah Garages"
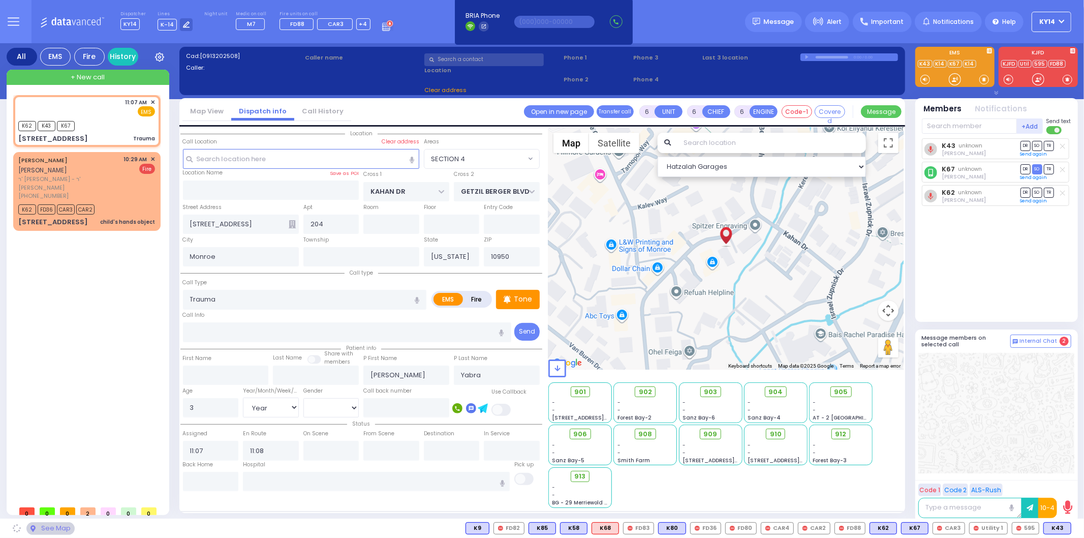
select select "SECTION 4"
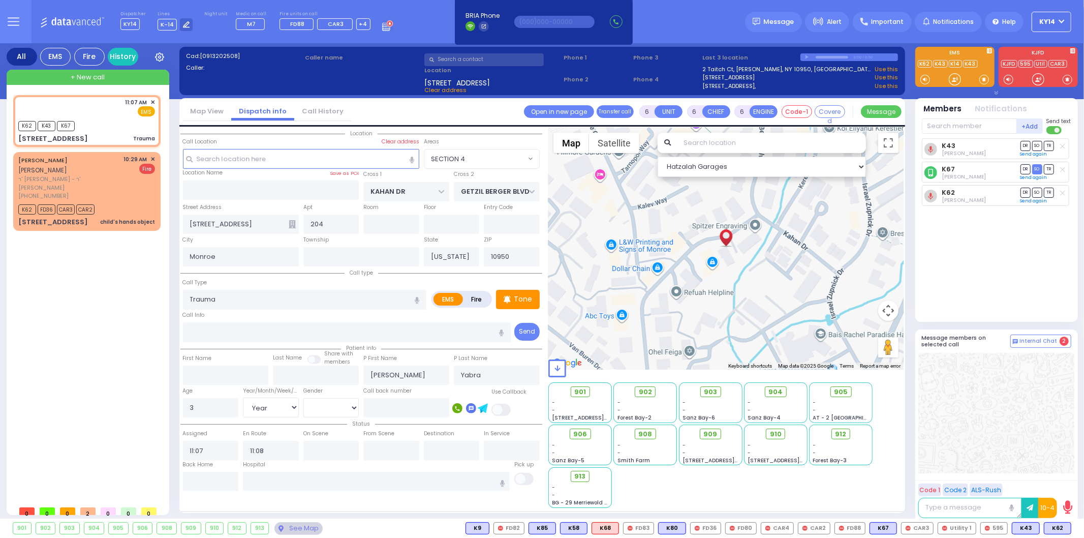
select select
radio input "true"
select select "Year"
select select "Hatzalah Garages"
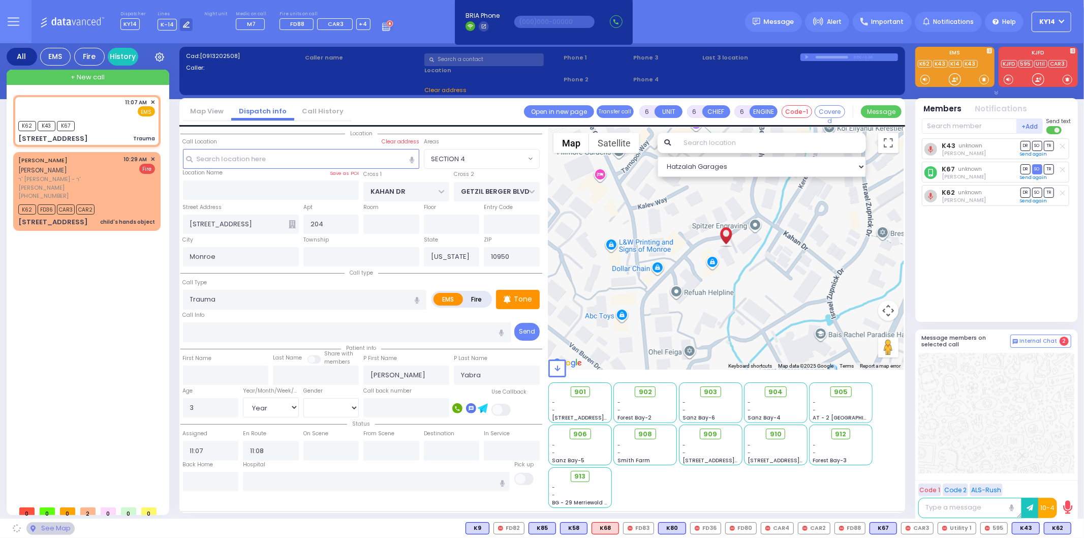
select select "SECTION 4"
